Goal: Task Accomplishment & Management: Manage account settings

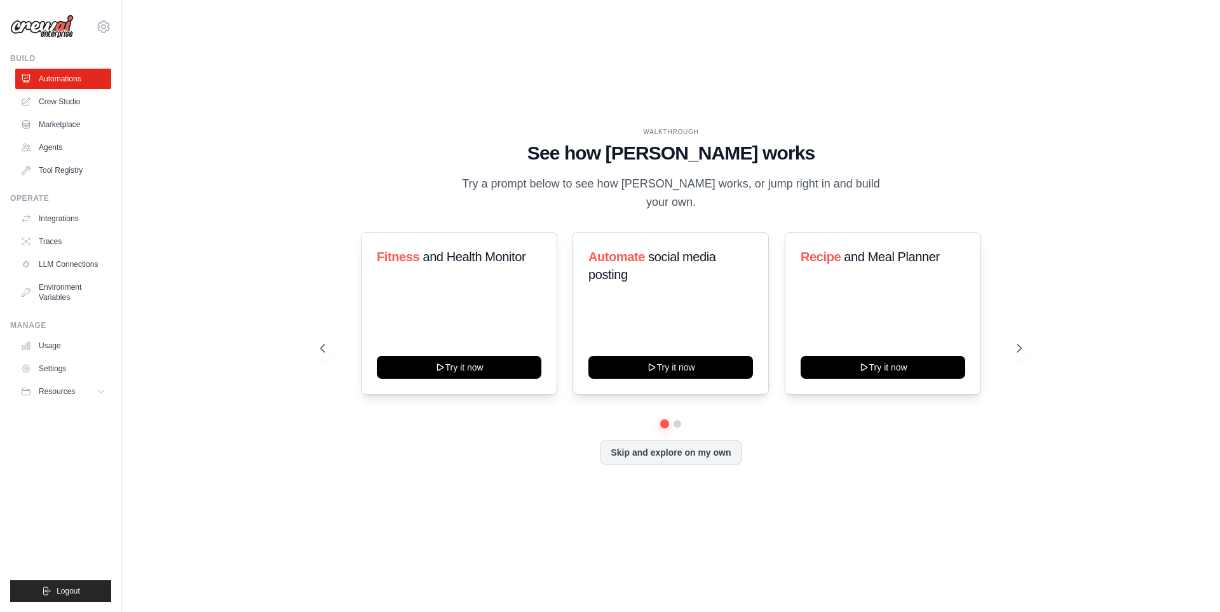
click at [57, 147] on link "Agents" at bounding box center [63, 147] width 96 height 20
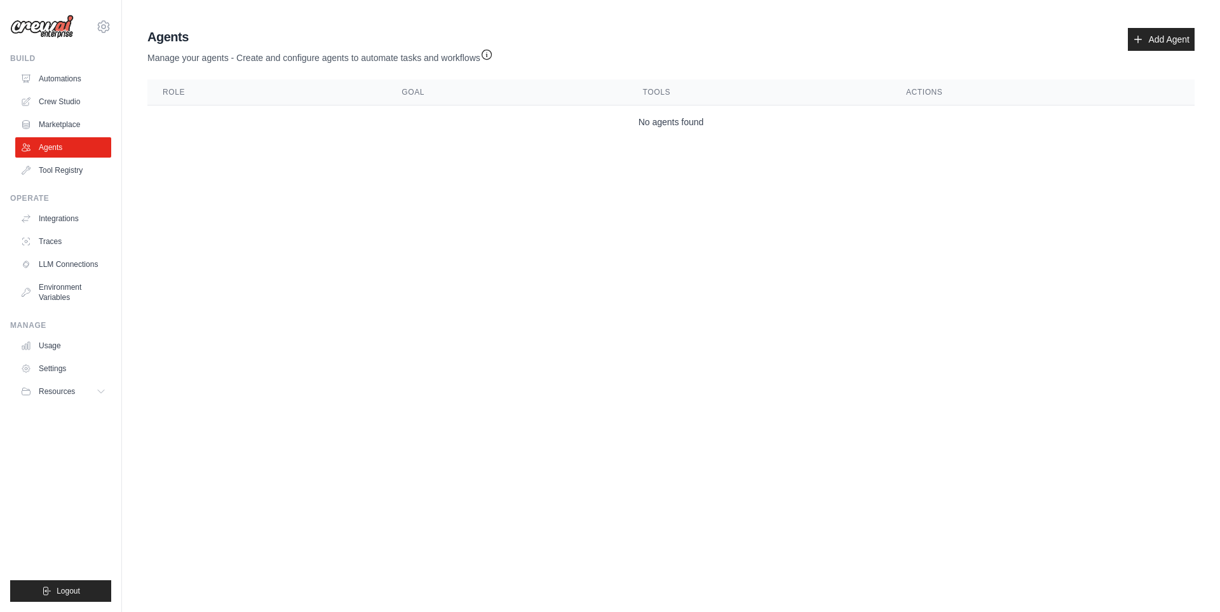
click at [1160, 42] on link "Add Agent" at bounding box center [1161, 39] width 67 height 23
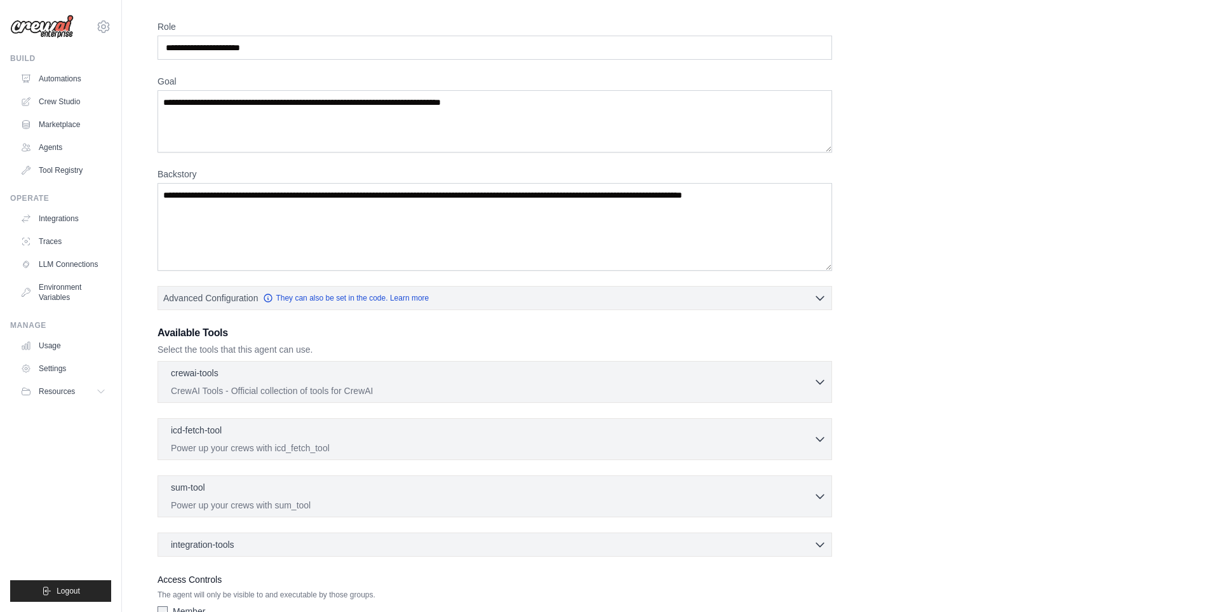
scroll to position [64, 0]
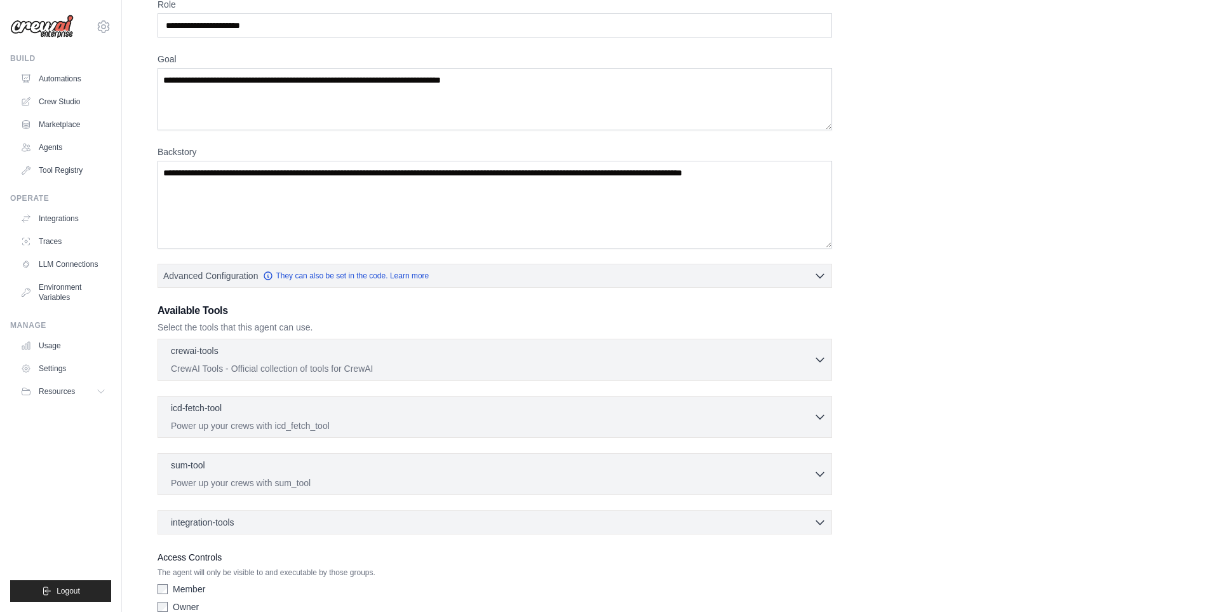
click at [568, 276] on button "Advanced Configuration They can also be set in the code. Learn more" at bounding box center [495, 275] width 674 height 23
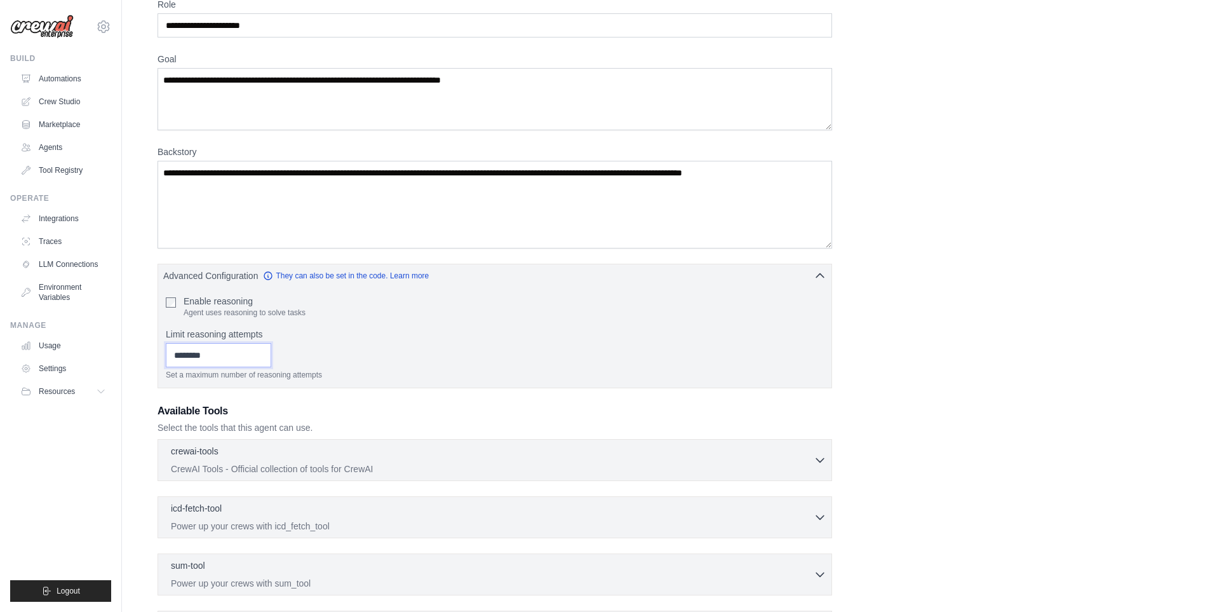
click at [271, 357] on input "*" at bounding box center [218, 355] width 105 height 24
click at [271, 351] on input "*" at bounding box center [218, 355] width 105 height 24
click at [271, 359] on input "*" at bounding box center [218, 355] width 105 height 24
type input "*"
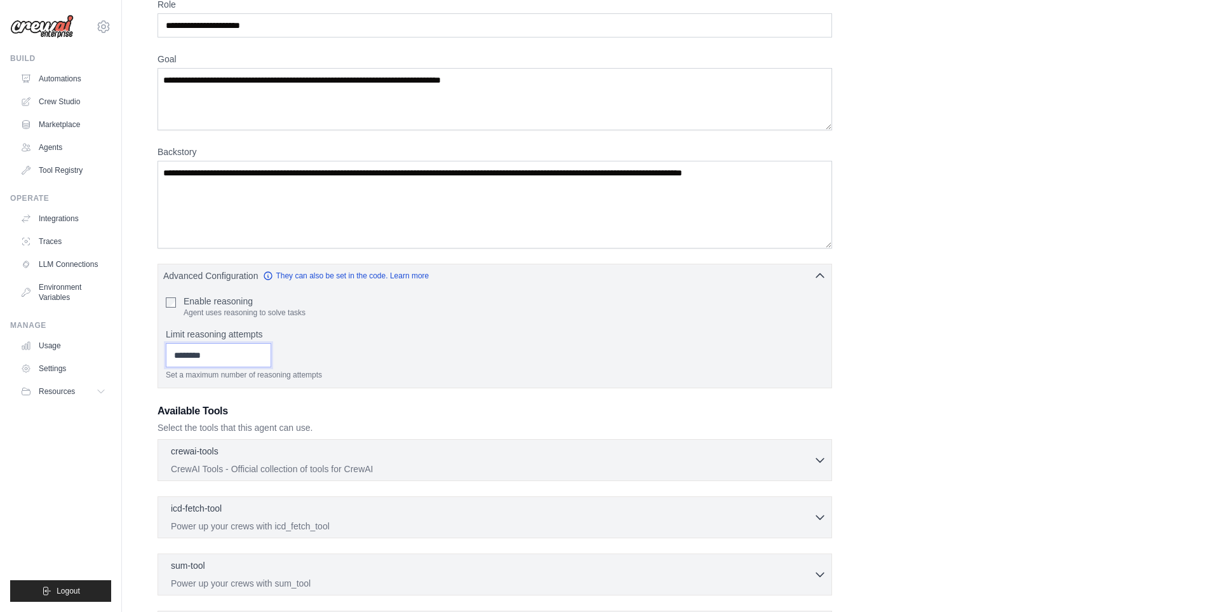
click at [271, 359] on input "*" at bounding box center [218, 355] width 105 height 24
click at [348, 329] on label "Limit reasoning attempts" at bounding box center [495, 334] width 658 height 13
click at [271, 343] on input "*" at bounding box center [218, 355] width 105 height 24
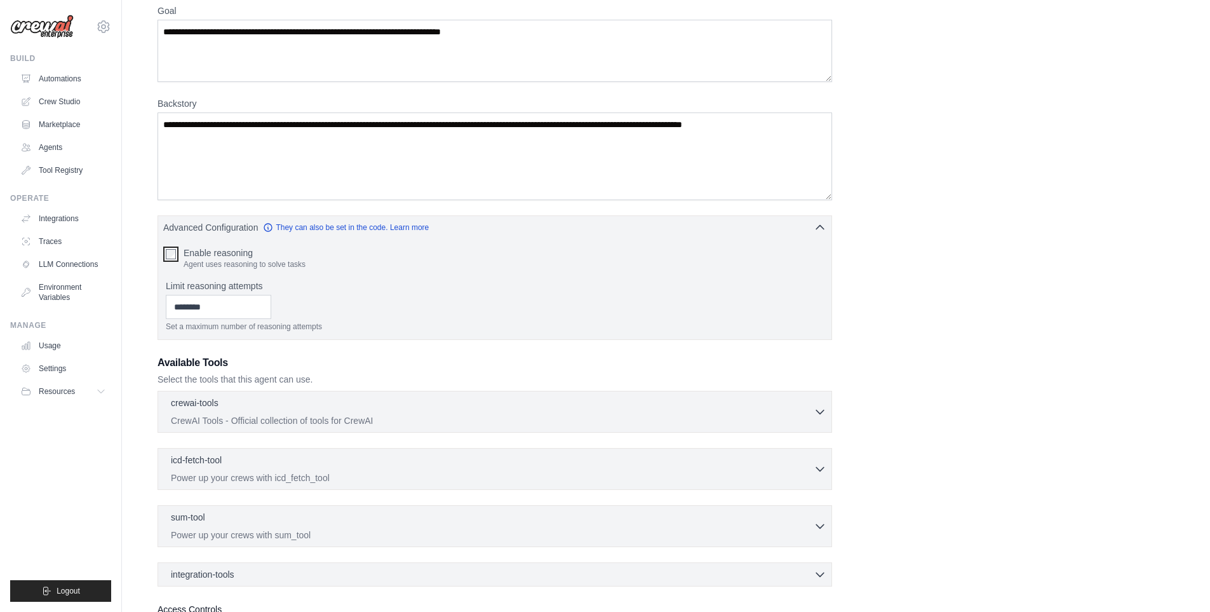
scroll to position [0, 0]
